Goal: Information Seeking & Learning: Check status

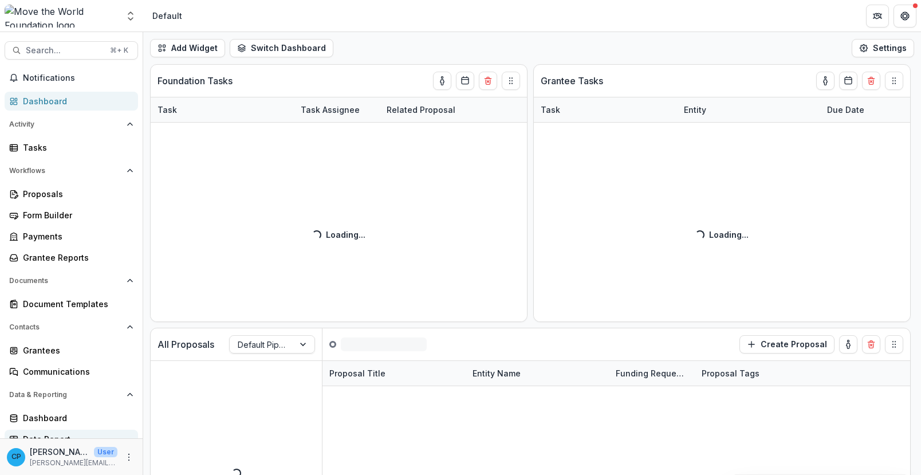
scroll to position [10, 0]
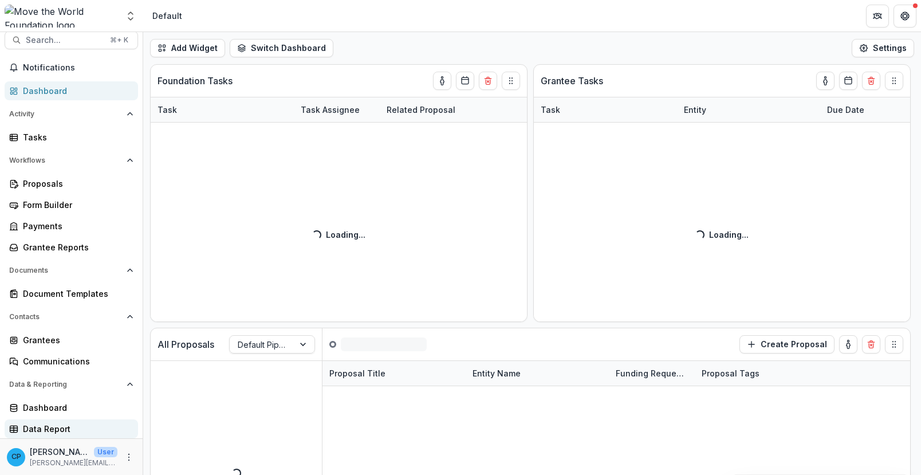
click at [60, 427] on div "Data Report" at bounding box center [76, 429] width 106 height 12
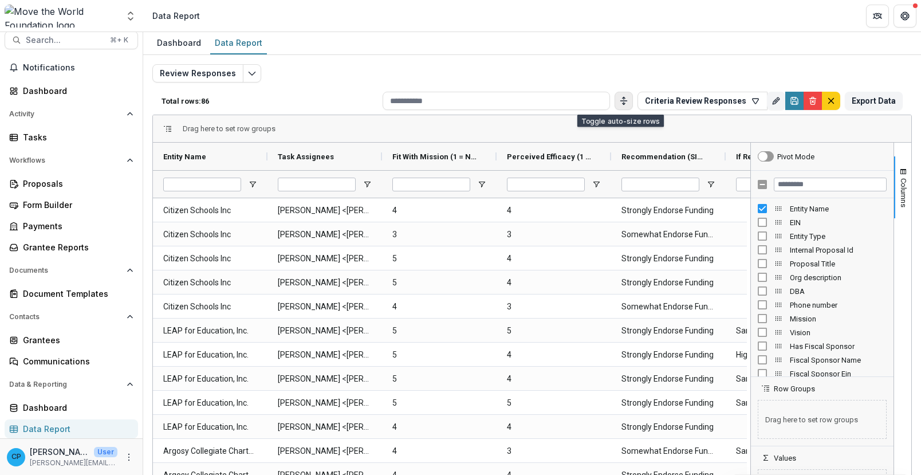
click at [619, 97] on icon "Toggle auto height" at bounding box center [623, 100] width 9 height 9
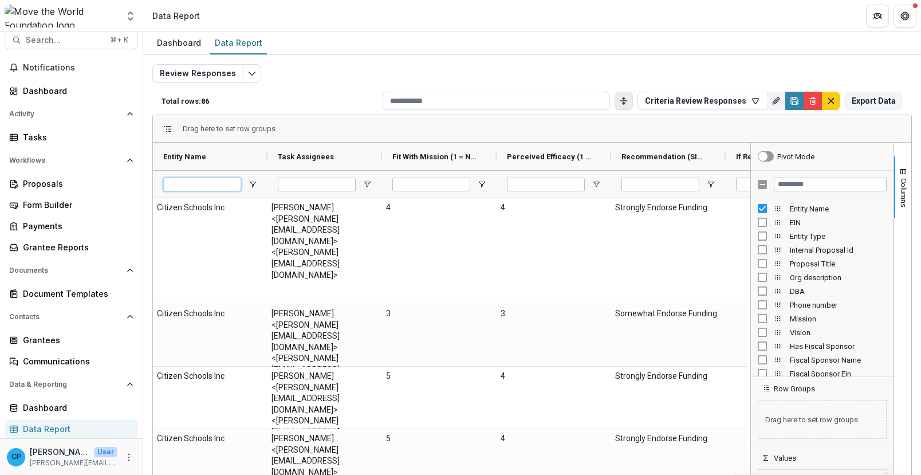
click at [211, 186] on input "Entity Name Filter Input" at bounding box center [202, 185] width 78 height 14
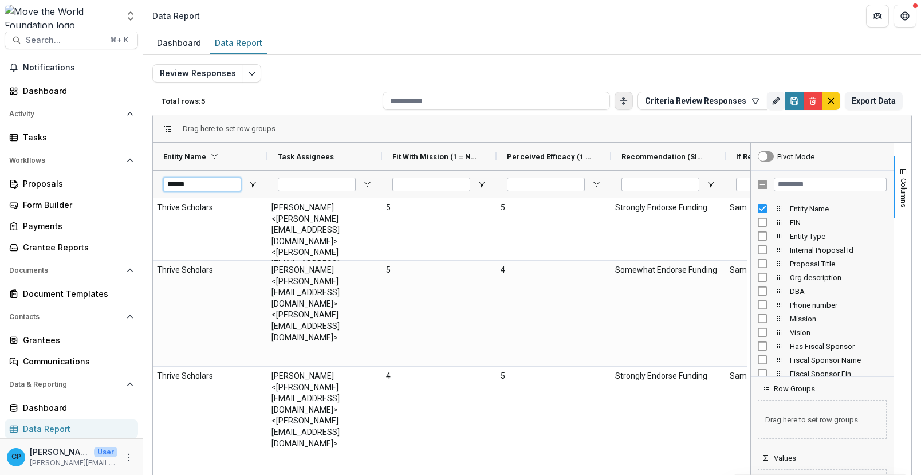
type input "******"
click at [799, 128] on div "Drag here to set row groups" at bounding box center [532, 128] width 758 height 27
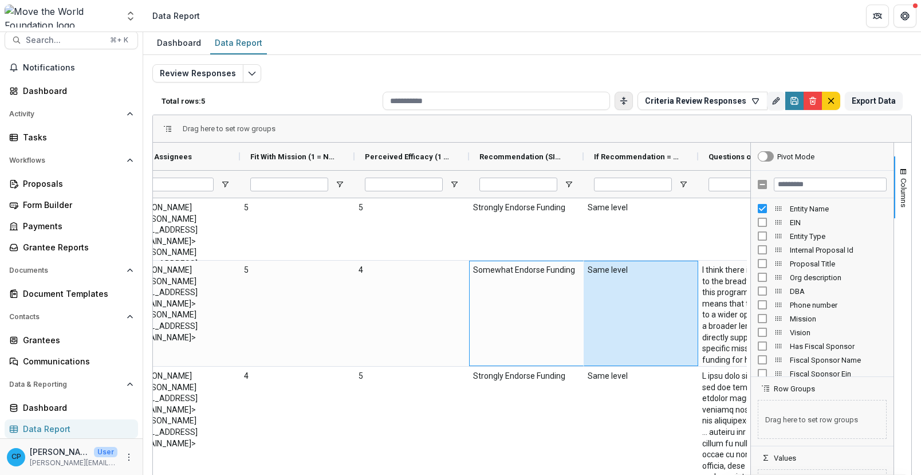
scroll to position [0, 211]
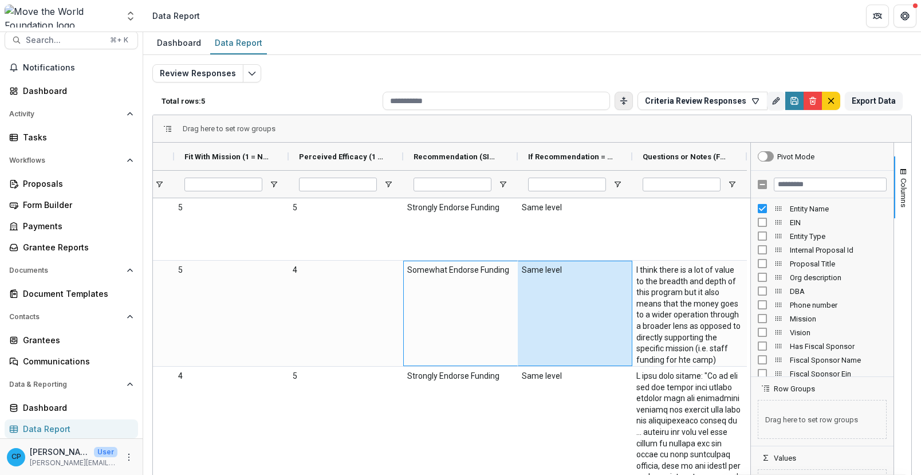
drag, startPoint x: 627, startPoint y: 303, endPoint x: 885, endPoint y: 309, distance: 257.9
click at [885, 309] on div "Entity Name Task Assignees Fit With Mission (1 = Not at all, 5 = Extremely Like…" at bounding box center [532, 329] width 758 height 372
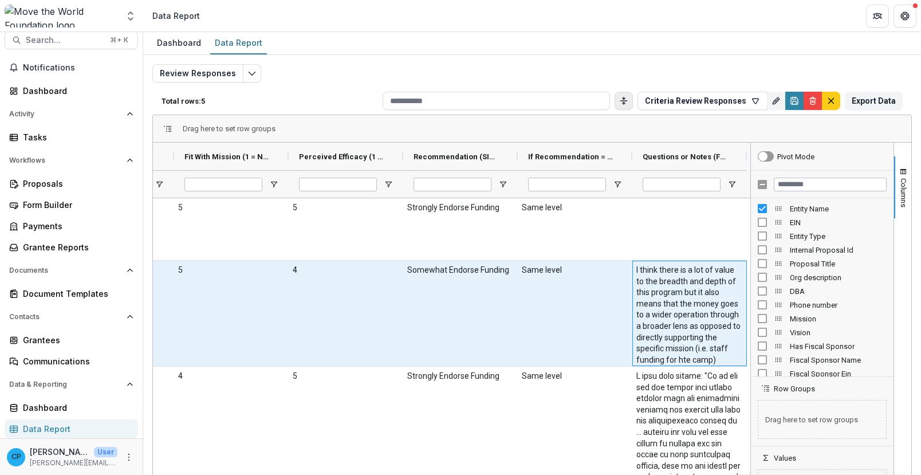
click at [694, 296] on \(FORMATTED_TEXT\)-877 "I think there is a lot of value to the breadth and depth of this program but it…" at bounding box center [689, 315] width 107 height 101
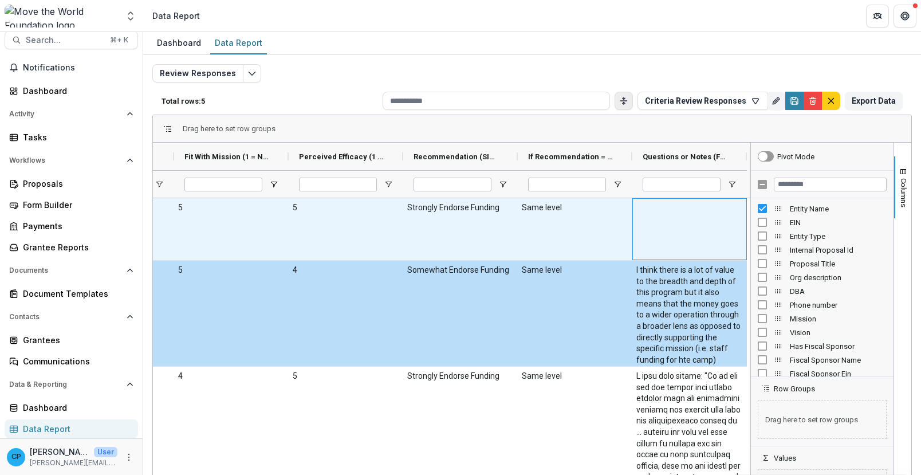
click at [677, 253] on div at bounding box center [689, 229] width 115 height 62
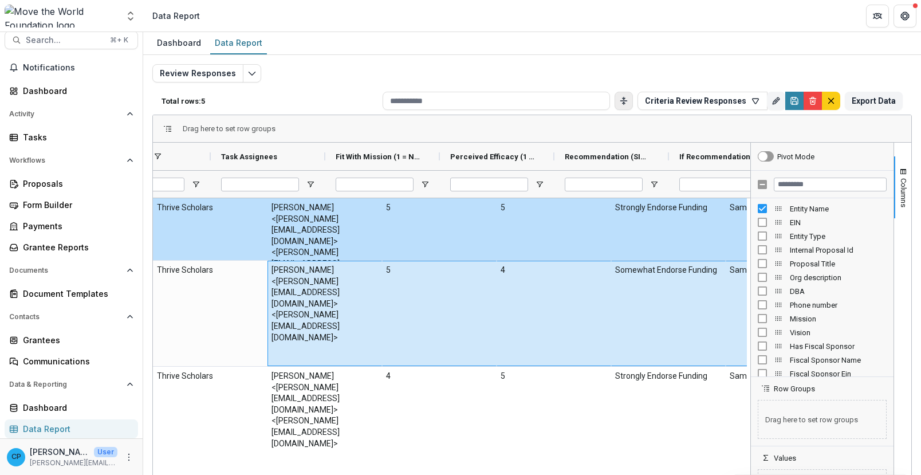
scroll to position [0, 0]
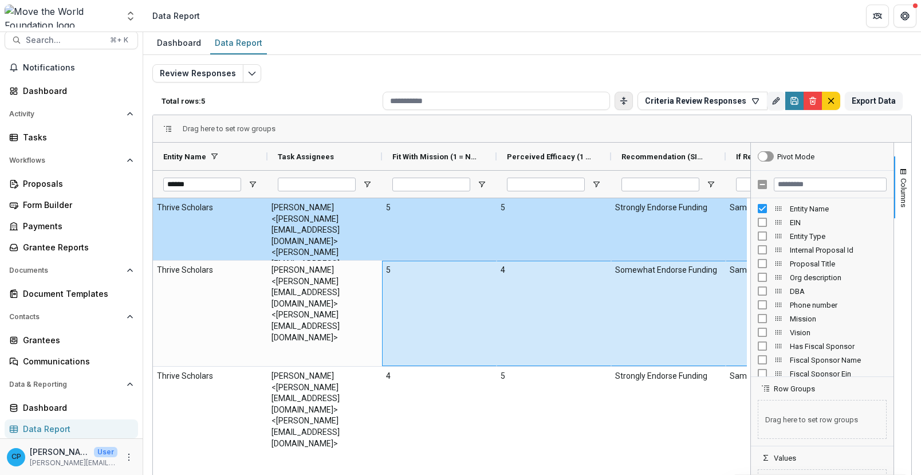
drag, startPoint x: 680, startPoint y: 315, endPoint x: 410, endPoint y: 340, distance: 271.6
click at [410, 340] on div "Thrive Scholars [PERSON_NAME] <[PERSON_NAME][EMAIL_ADDRESS][DOMAIN_NAME]> <[PER…" at bounding box center [554, 314] width 802 height 106
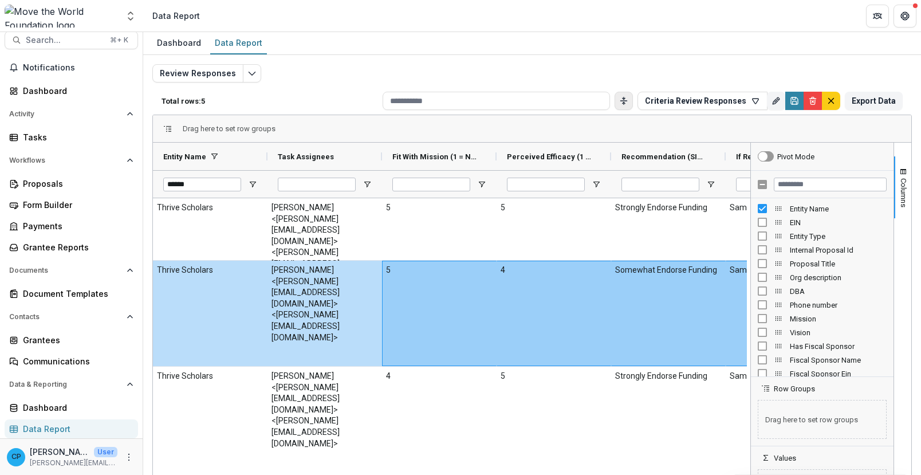
click at [283, 329] on div "[PERSON_NAME] <[PERSON_NAME][EMAIL_ADDRESS][DOMAIN_NAME]> <[PERSON_NAME][EMAIL_…" at bounding box center [325, 313] width 115 height 105
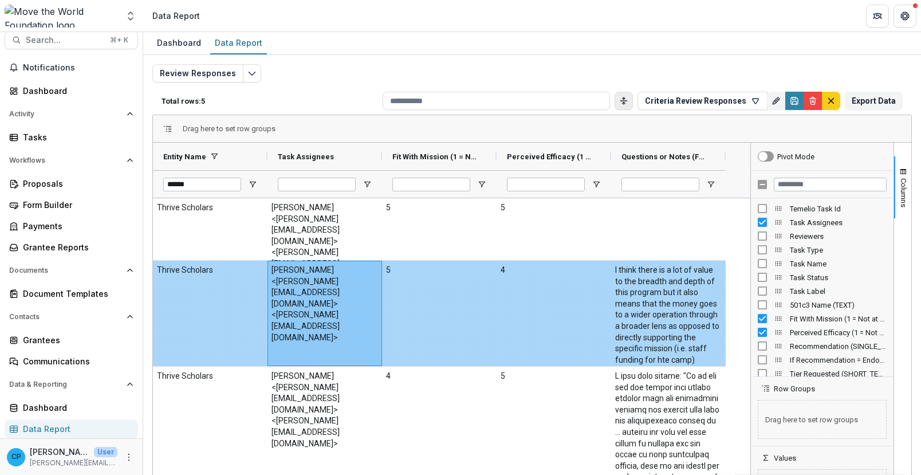
click at [672, 266] on \(FORMATTED_TEXT\)-877 "I think there is a lot of value to the breadth and depth of this program but it…" at bounding box center [668, 315] width 107 height 101
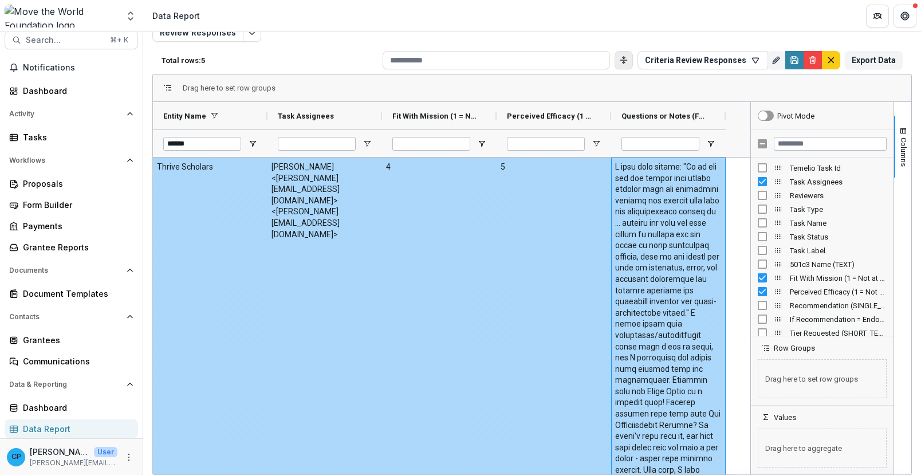
click at [681, 373] on \(FORMATTED_TEXT\)-884 at bounding box center [668, 426] width 107 height 528
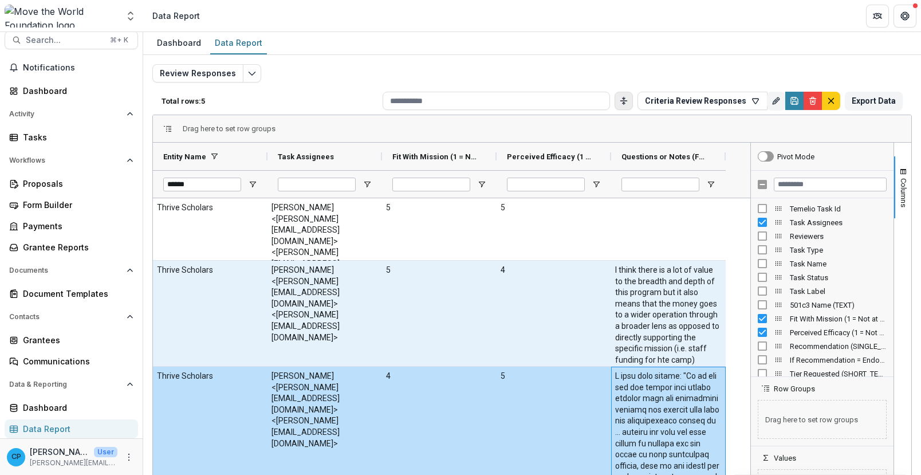
click at [690, 303] on \(FORMATTED_TEXT\)-877 "I think there is a lot of value to the breadth and depth of this program but it…" at bounding box center [668, 315] width 107 height 101
